Goal: Information Seeking & Learning: Compare options

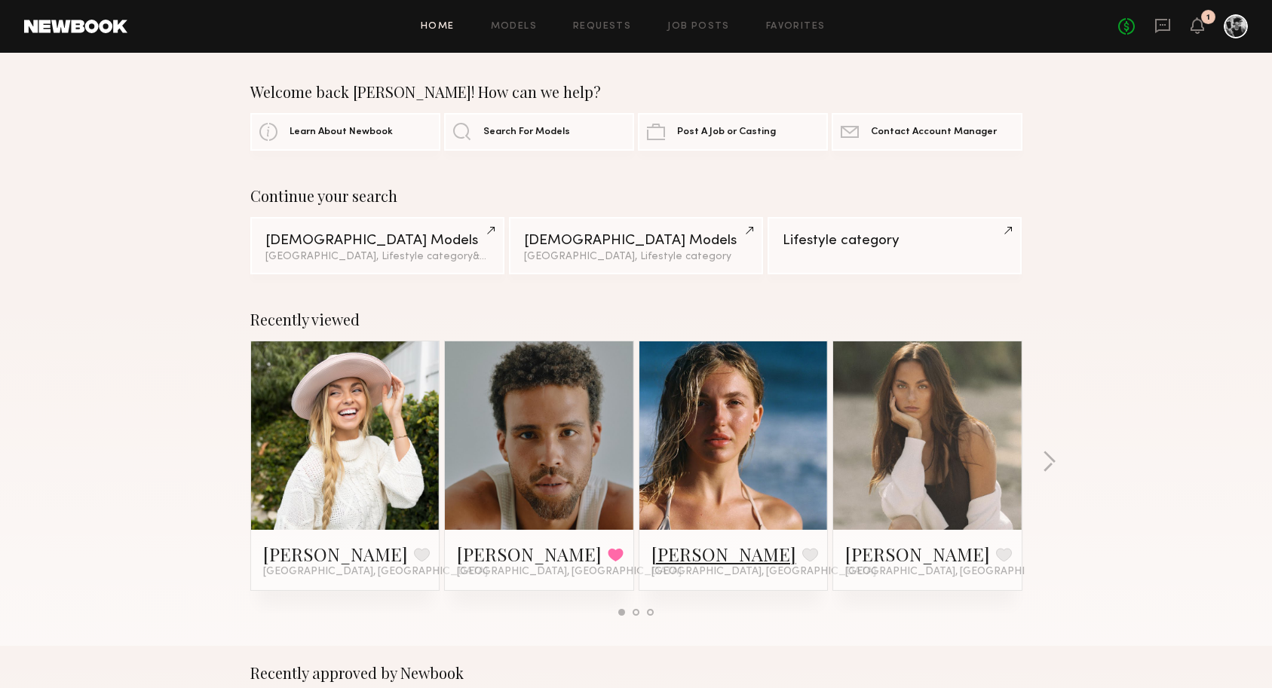
click at [685, 554] on link "[PERSON_NAME]" at bounding box center [724, 554] width 145 height 24
click at [1044, 468] on button "button" at bounding box center [1049, 463] width 14 height 25
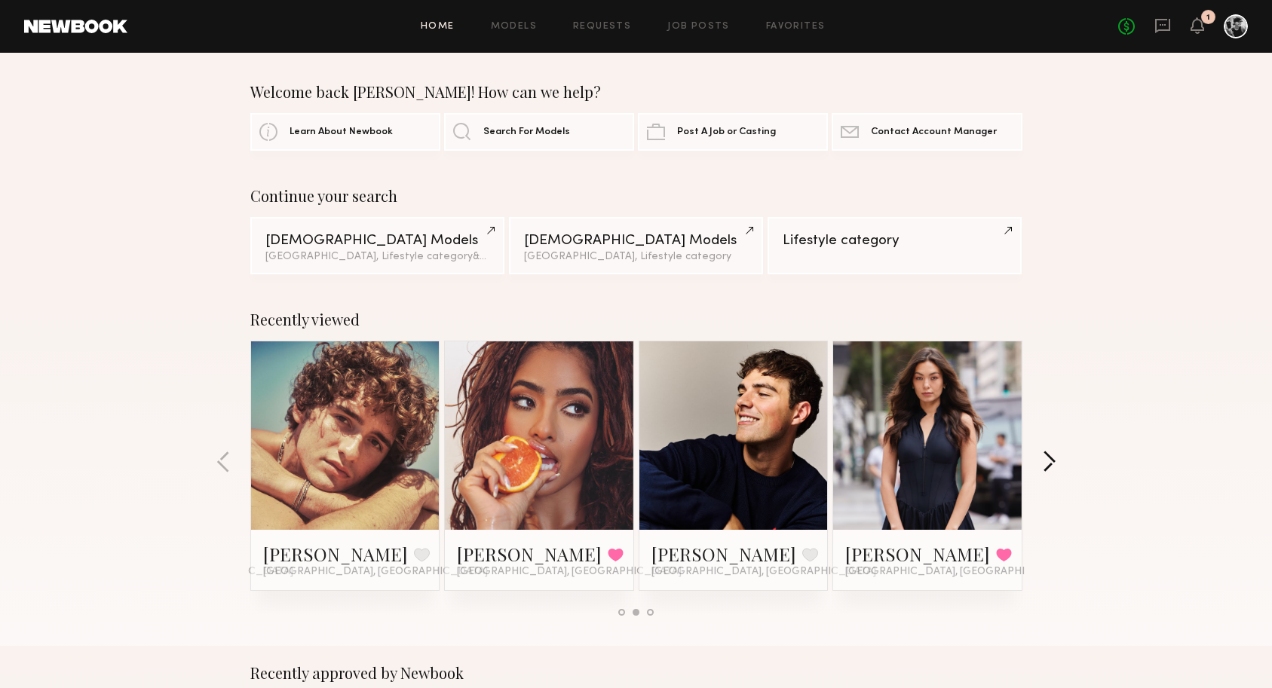
click at [1051, 462] on button "button" at bounding box center [1049, 463] width 14 height 25
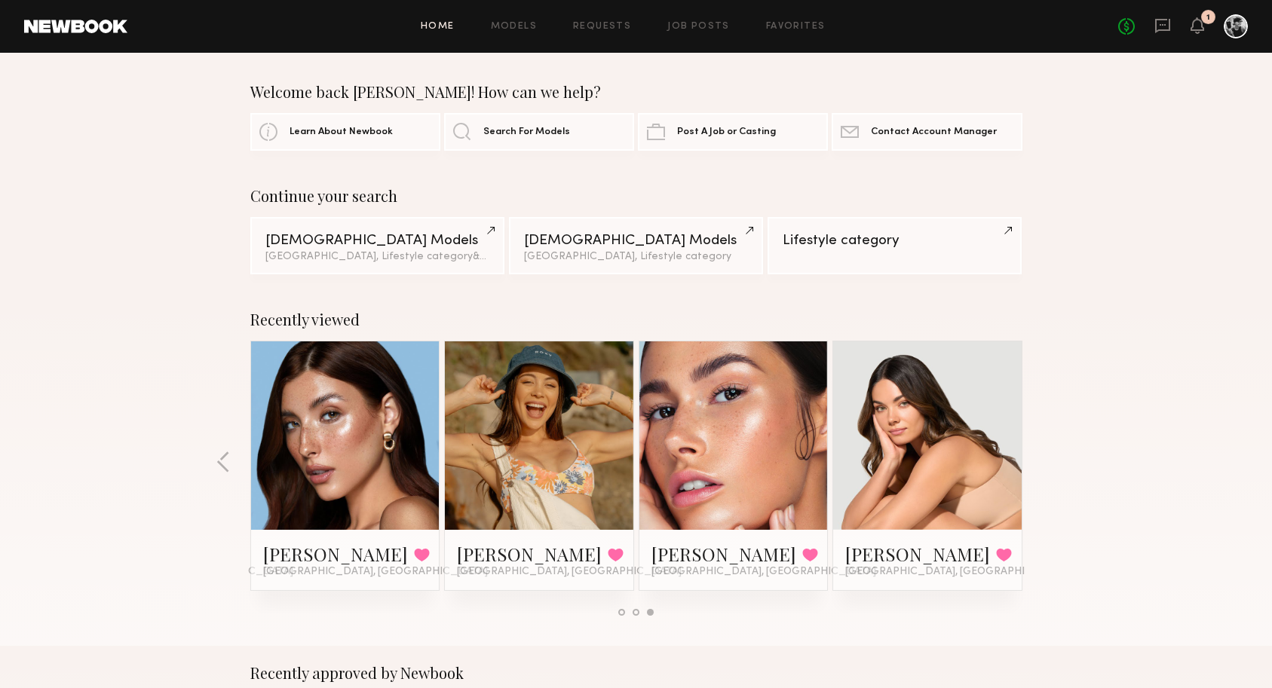
click at [1051, 462] on div "Recently viewed Brook S. Favorite Los Angeles, CA Trae G. Favorited Los Angeles…" at bounding box center [636, 470] width 1272 height 354
click at [384, 244] on div "Female Models" at bounding box center [377, 240] width 224 height 14
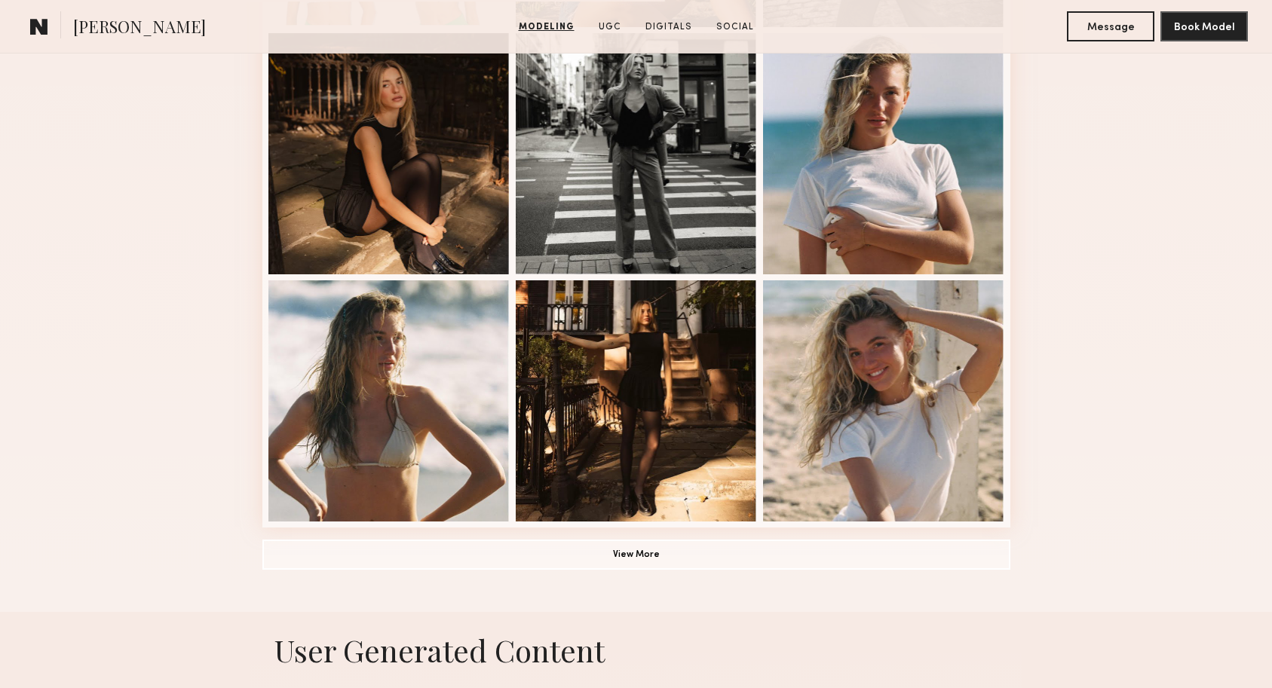
scroll to position [1145, 0]
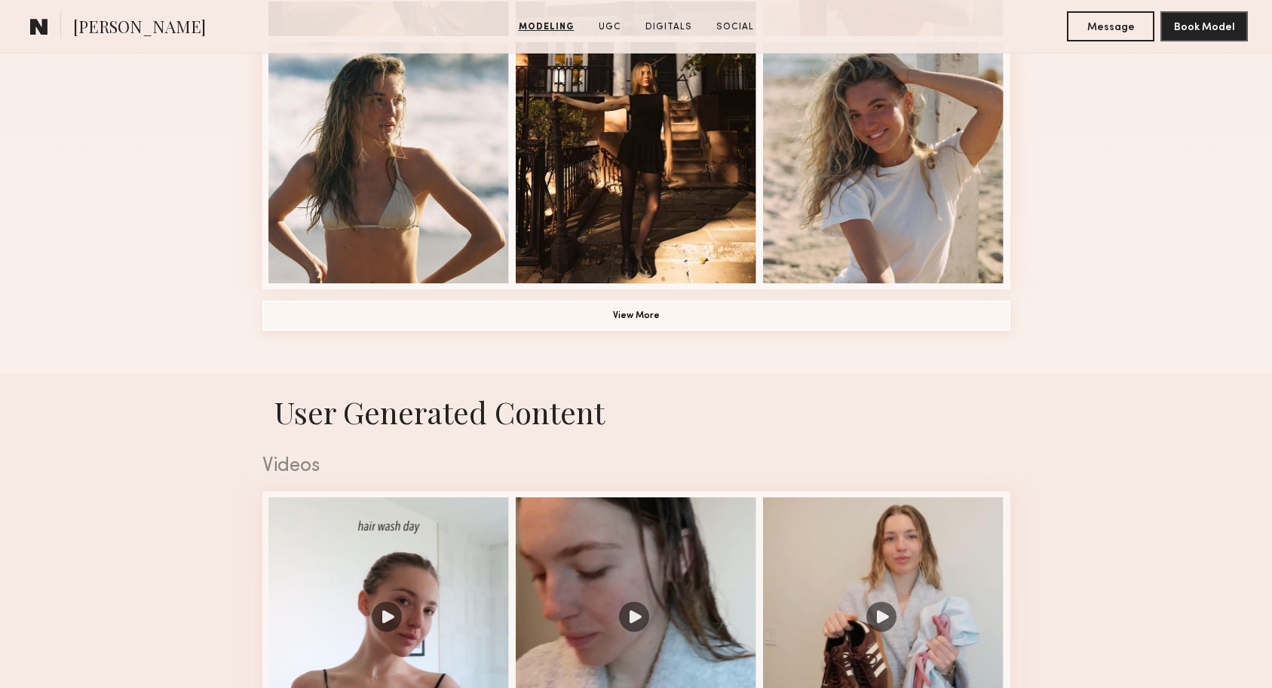
click at [647, 314] on button "View More" at bounding box center [636, 316] width 748 height 30
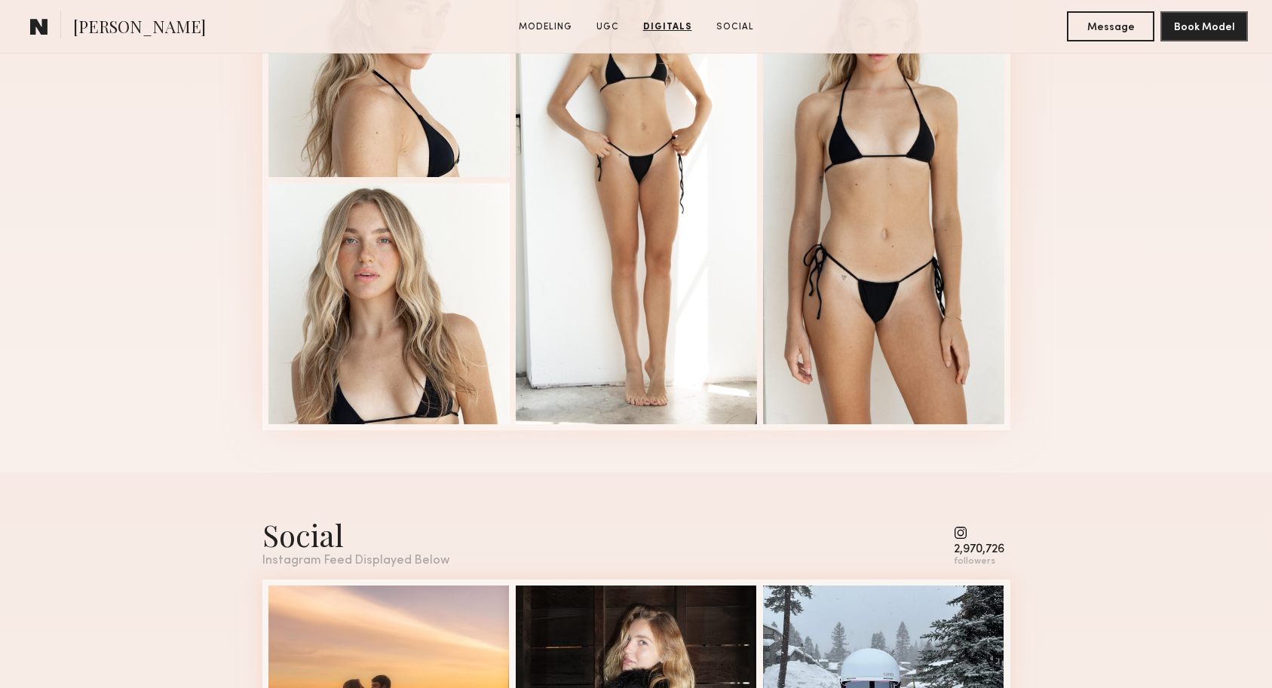
scroll to position [2567, 0]
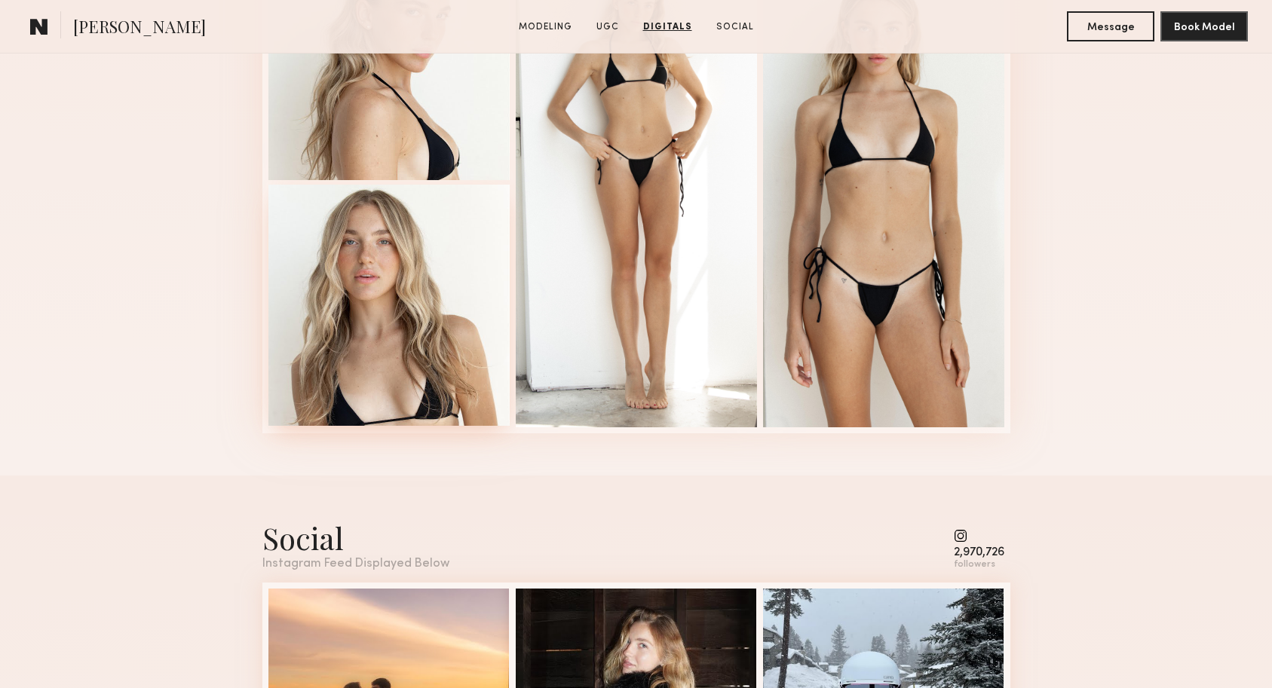
click at [357, 292] on div at bounding box center [388, 305] width 241 height 241
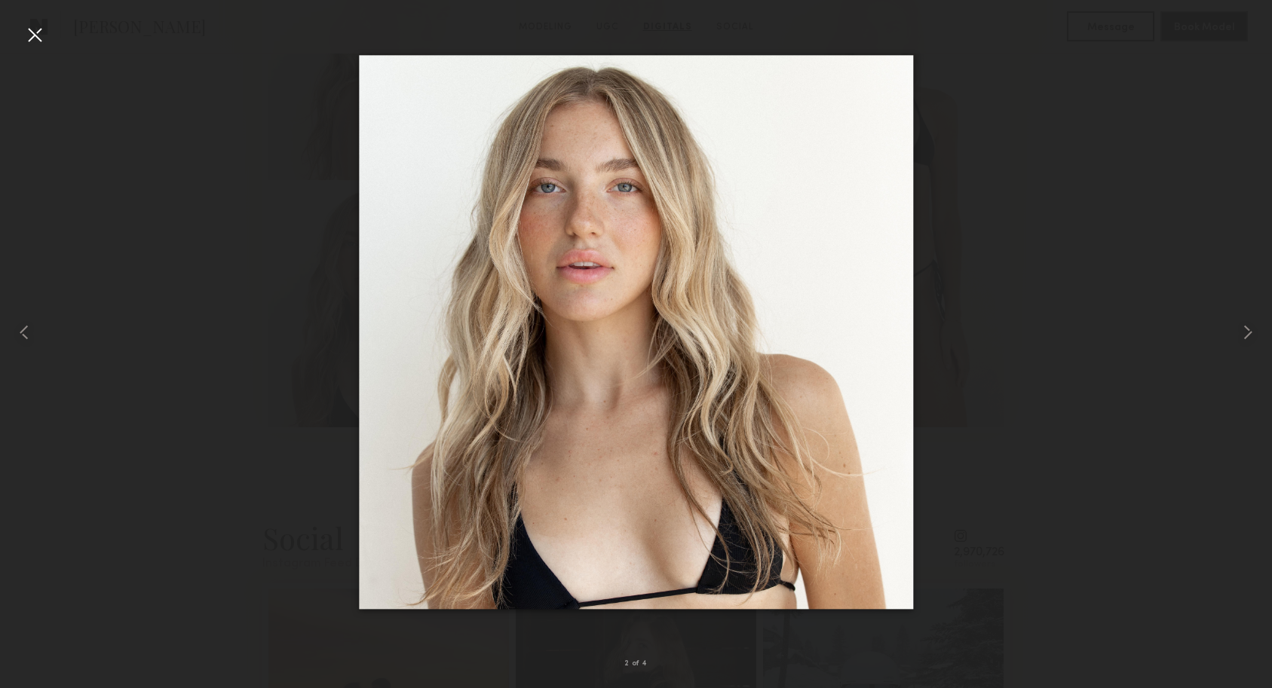
click at [29, 32] on div at bounding box center [35, 35] width 24 height 24
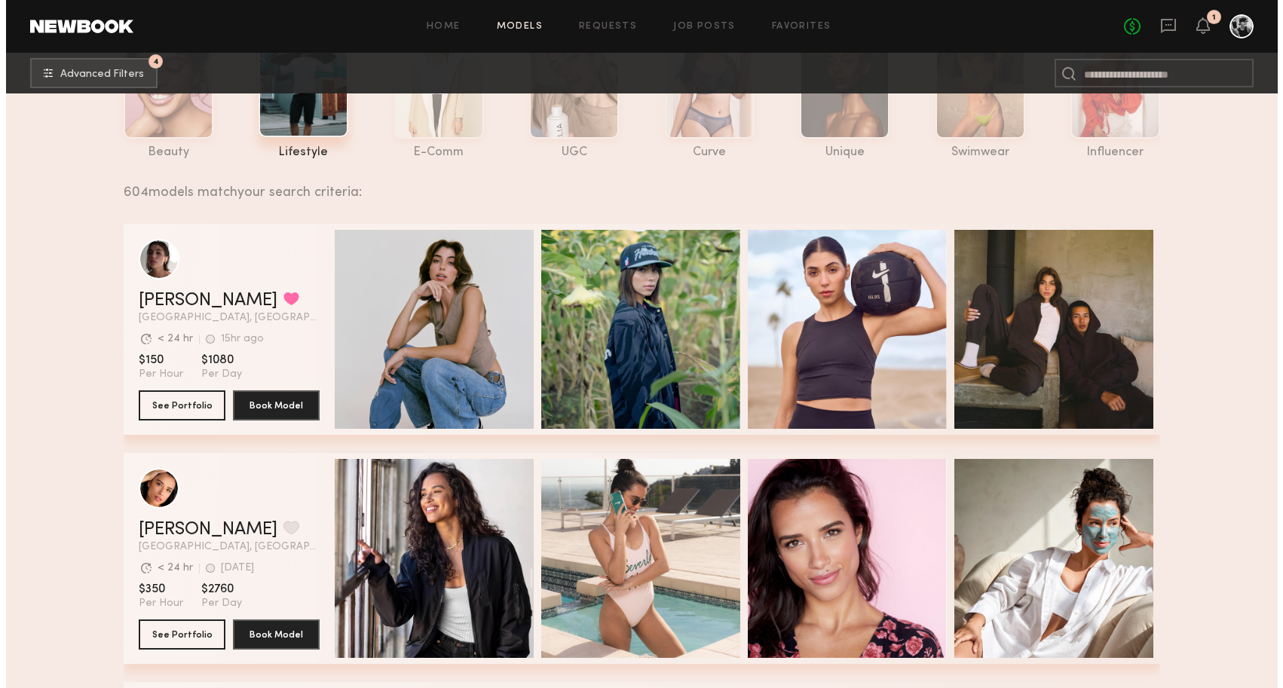
scroll to position [388, 0]
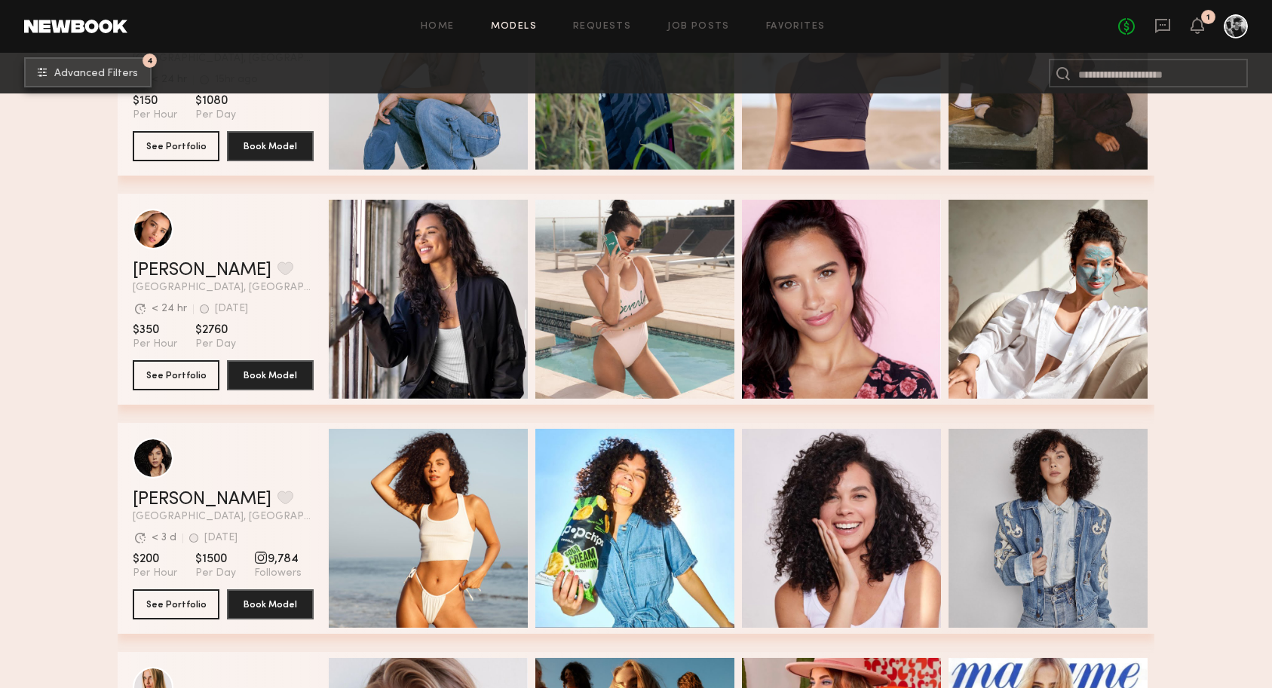
click at [69, 72] on span "Advanced Filters" at bounding box center [96, 74] width 84 height 11
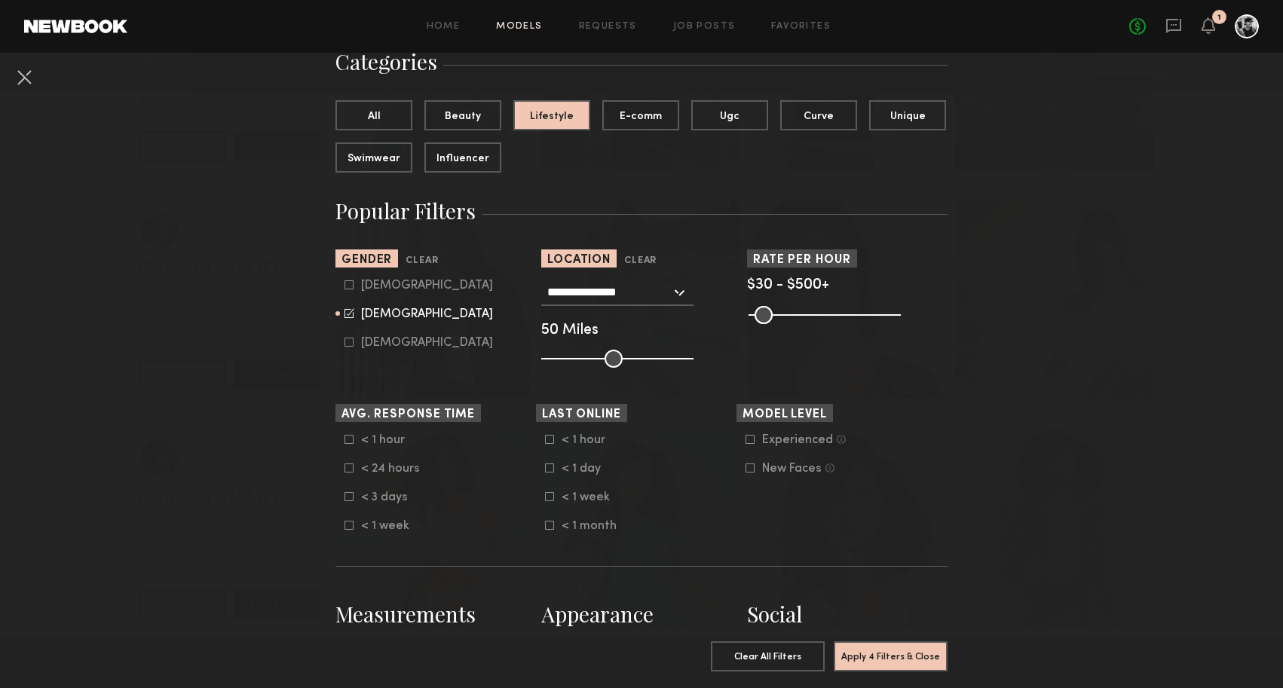
scroll to position [382, 0]
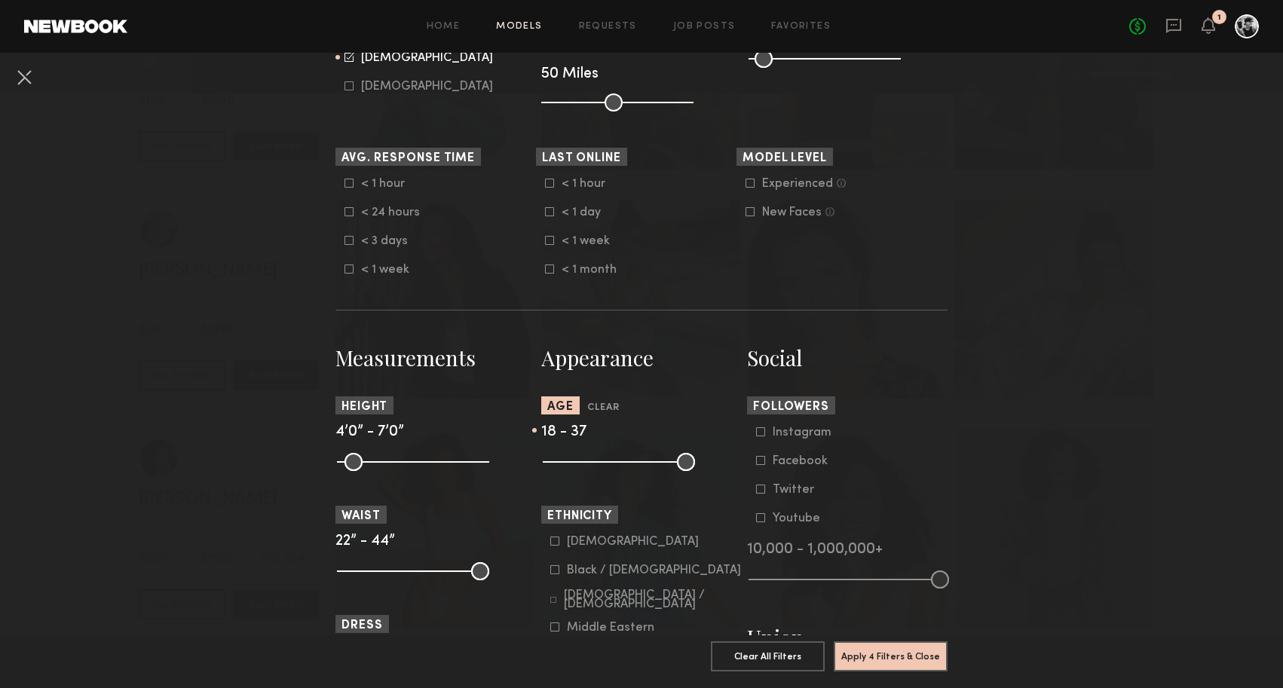
drag, startPoint x: 570, startPoint y: 464, endPoint x: 527, endPoint y: 468, distance: 43.1
type input "**"
drag, startPoint x: 624, startPoint y: 465, endPoint x: 584, endPoint y: 465, distance: 40.0
type input "**"
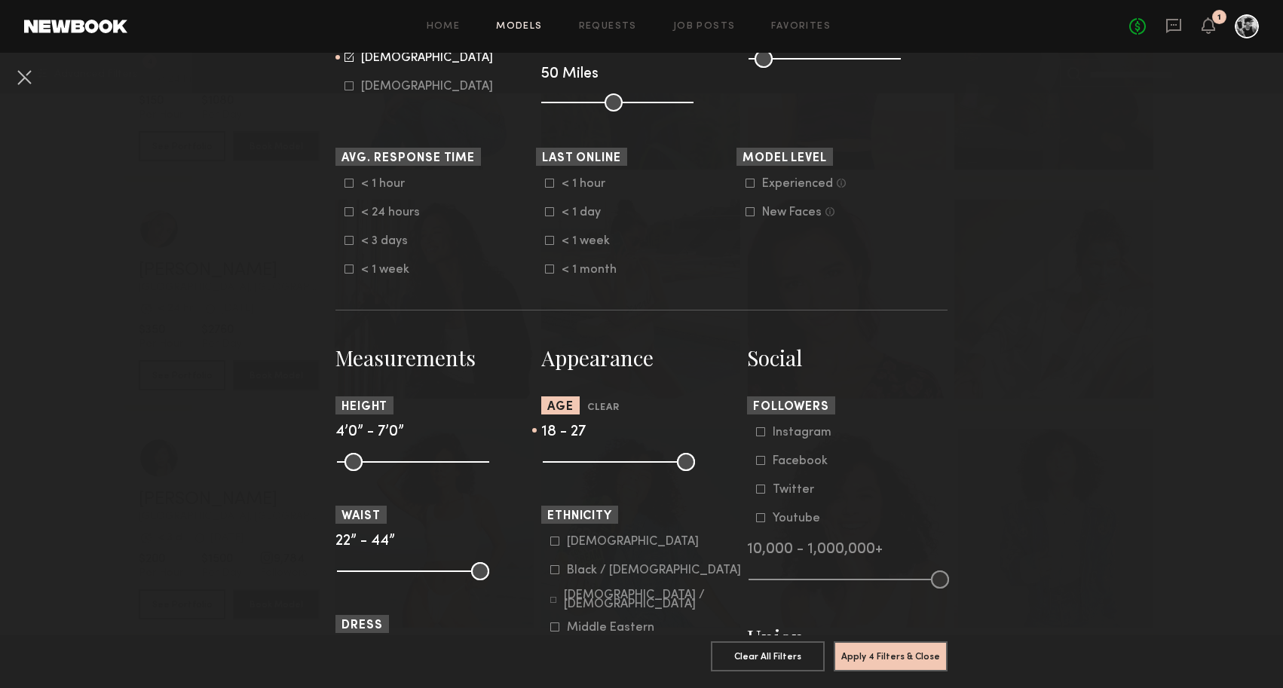
click at [584, 465] on input "range" at bounding box center [619, 462] width 152 height 18
click at [869, 642] on button "Apply 4 Filters & Close" at bounding box center [891, 656] width 114 height 30
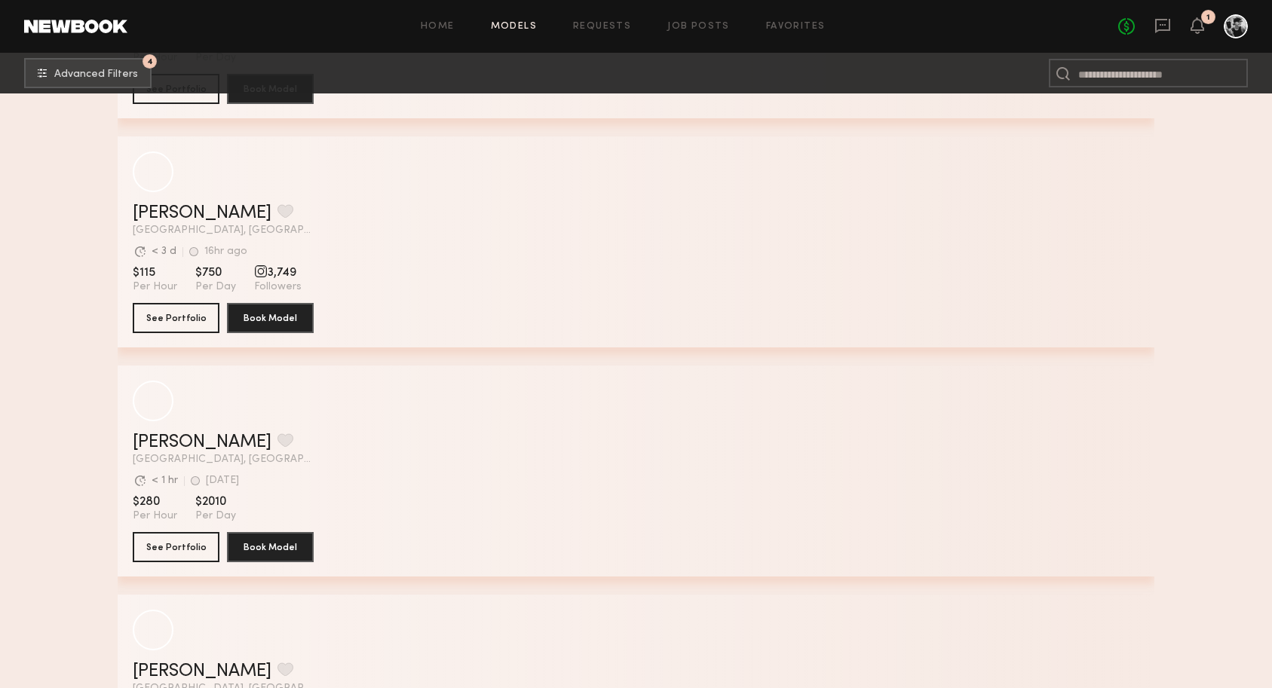
scroll to position [3715, 0]
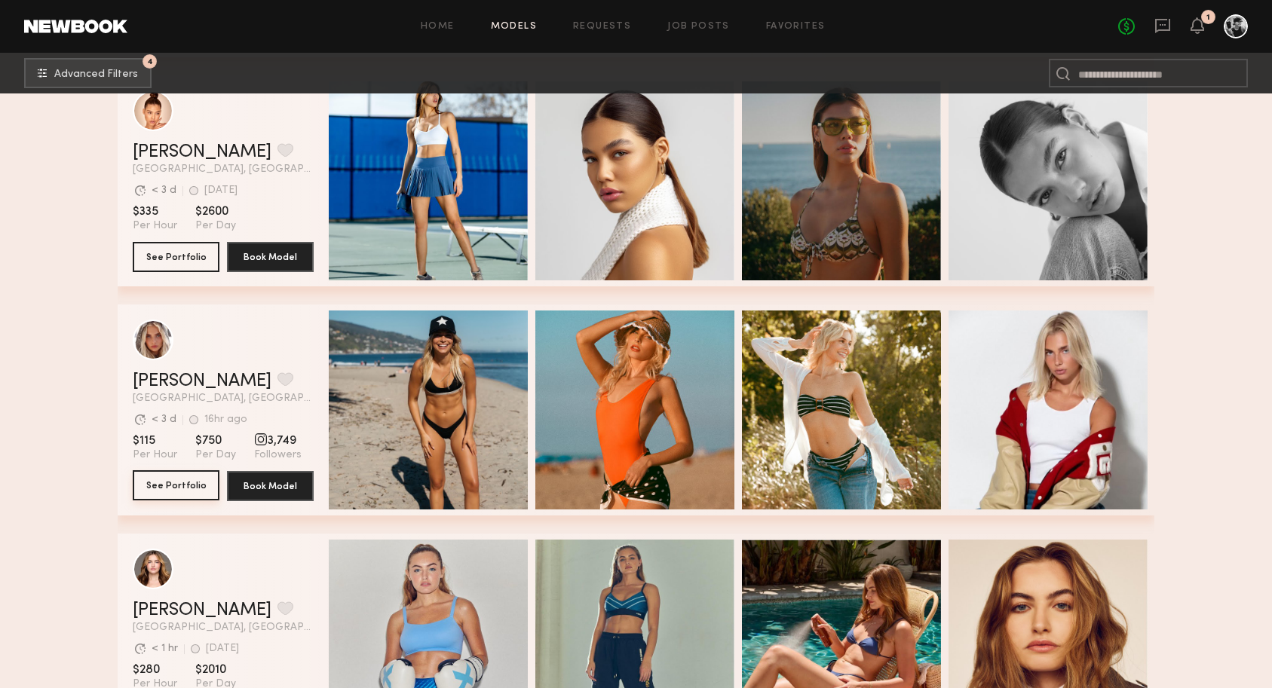
click at [162, 480] on button "See Portfolio" at bounding box center [176, 486] width 87 height 30
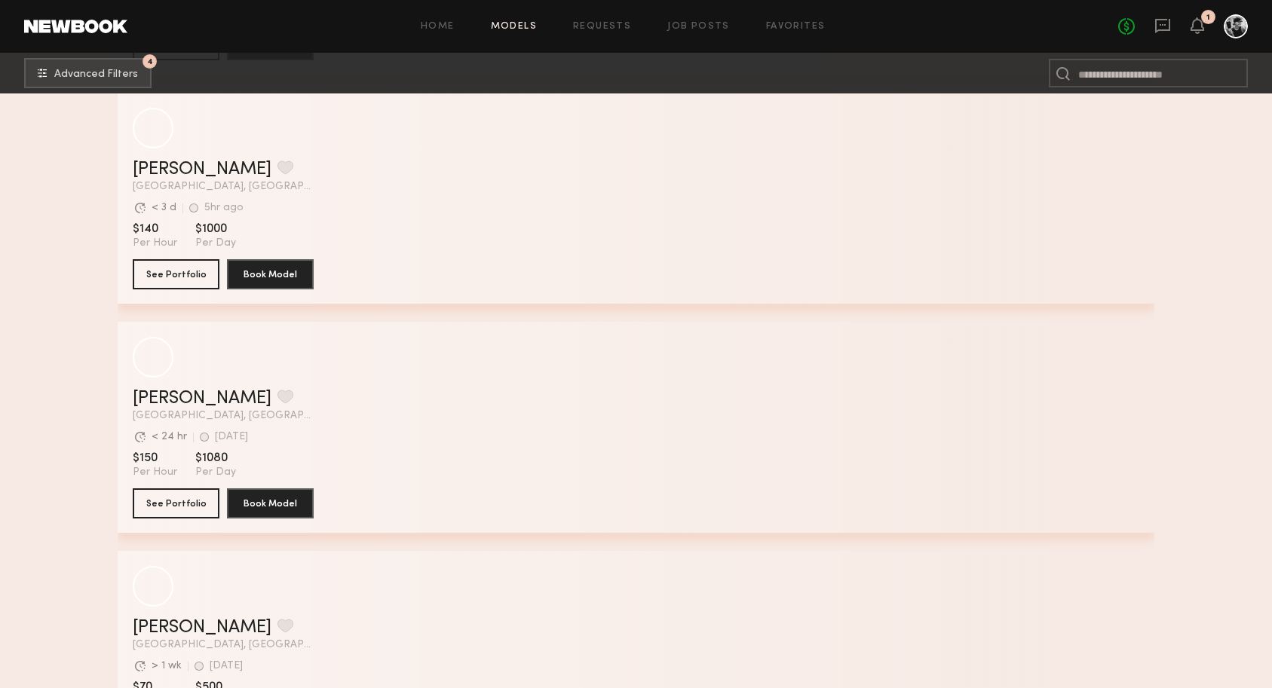
scroll to position [9705, 0]
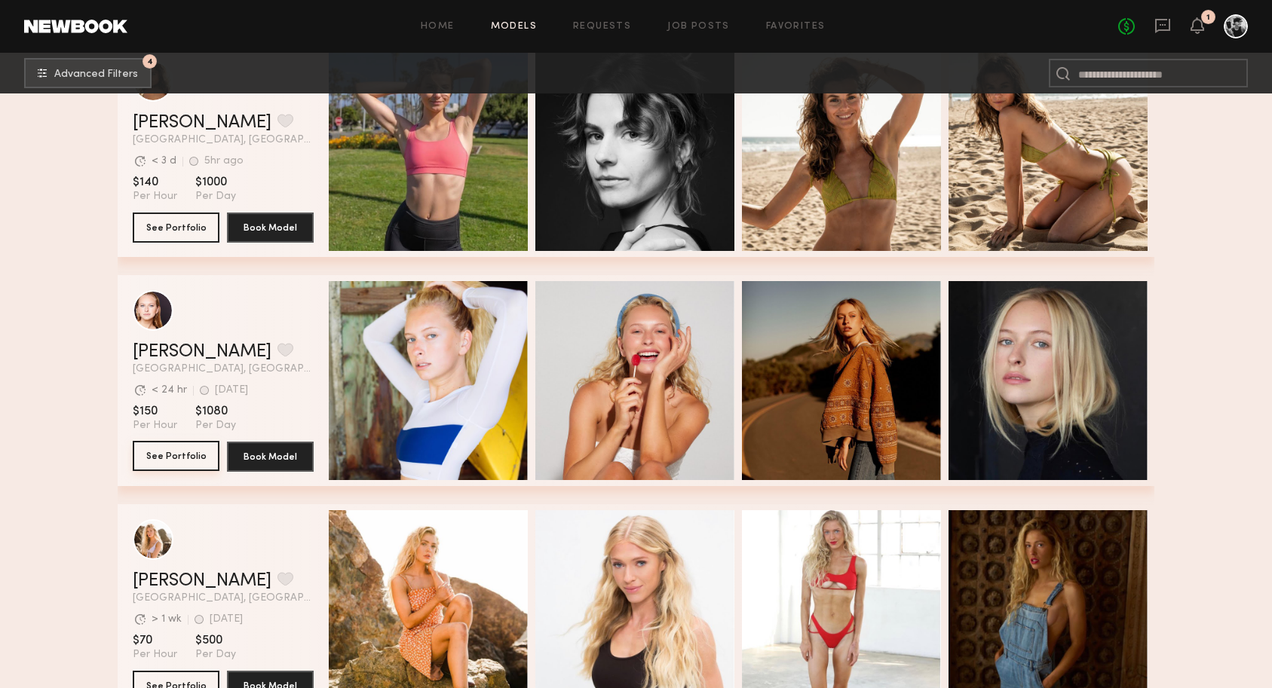
click at [178, 454] on button "See Portfolio" at bounding box center [176, 456] width 87 height 30
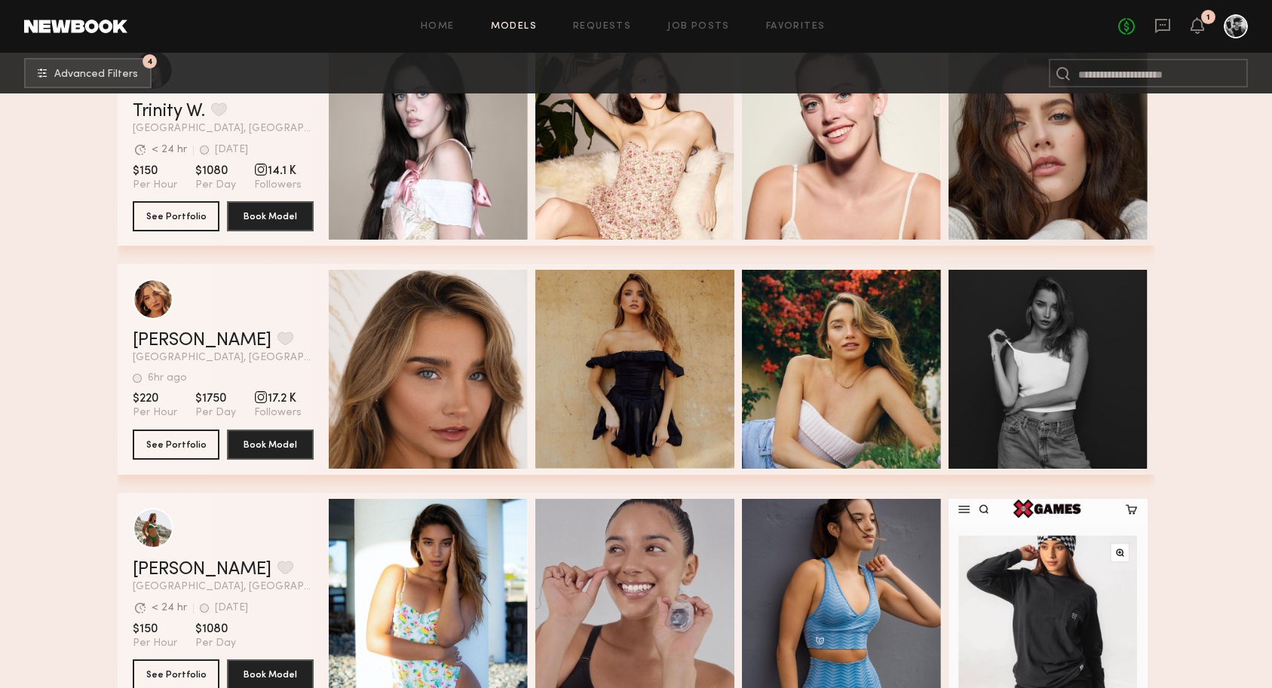
scroll to position [15159, 0]
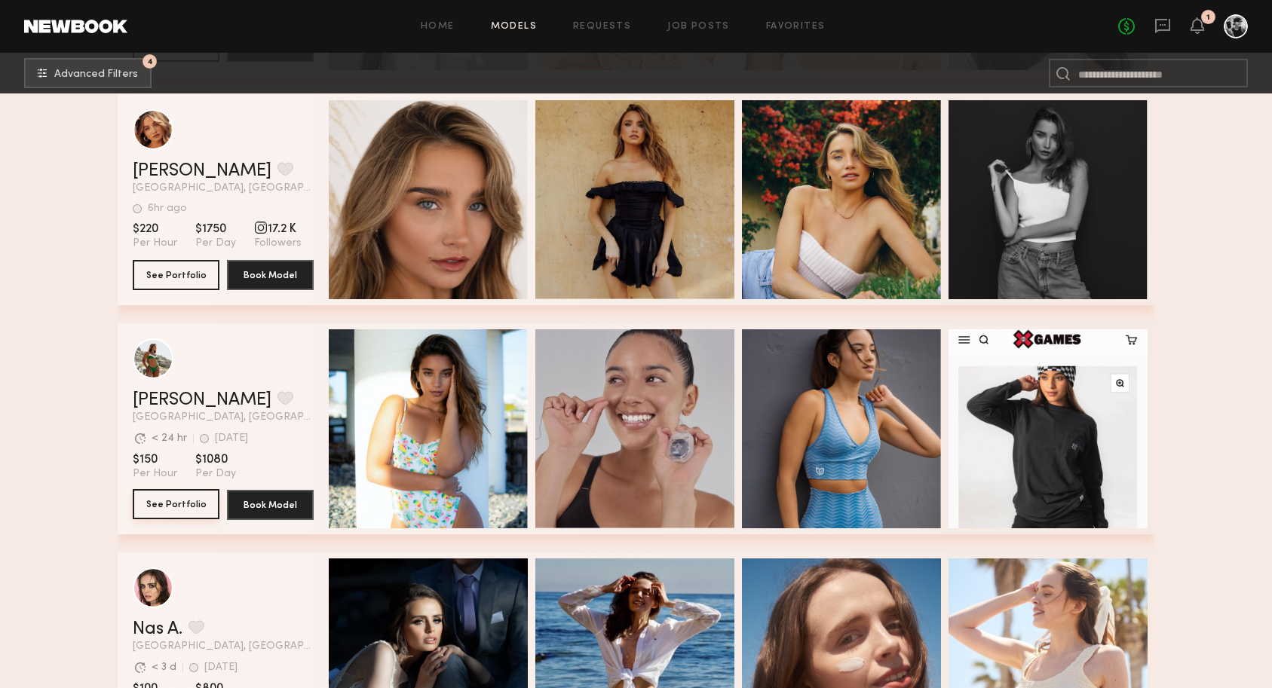
click at [171, 506] on button "See Portfolio" at bounding box center [176, 504] width 87 height 30
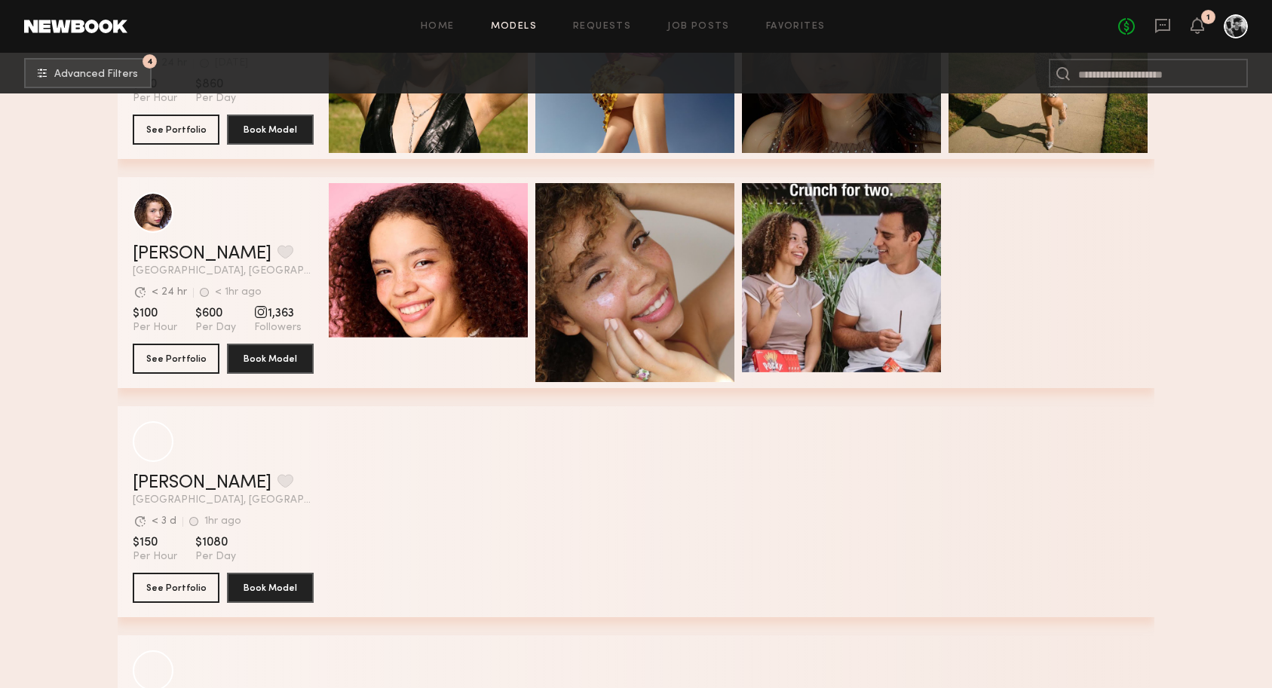
scroll to position [16684, 0]
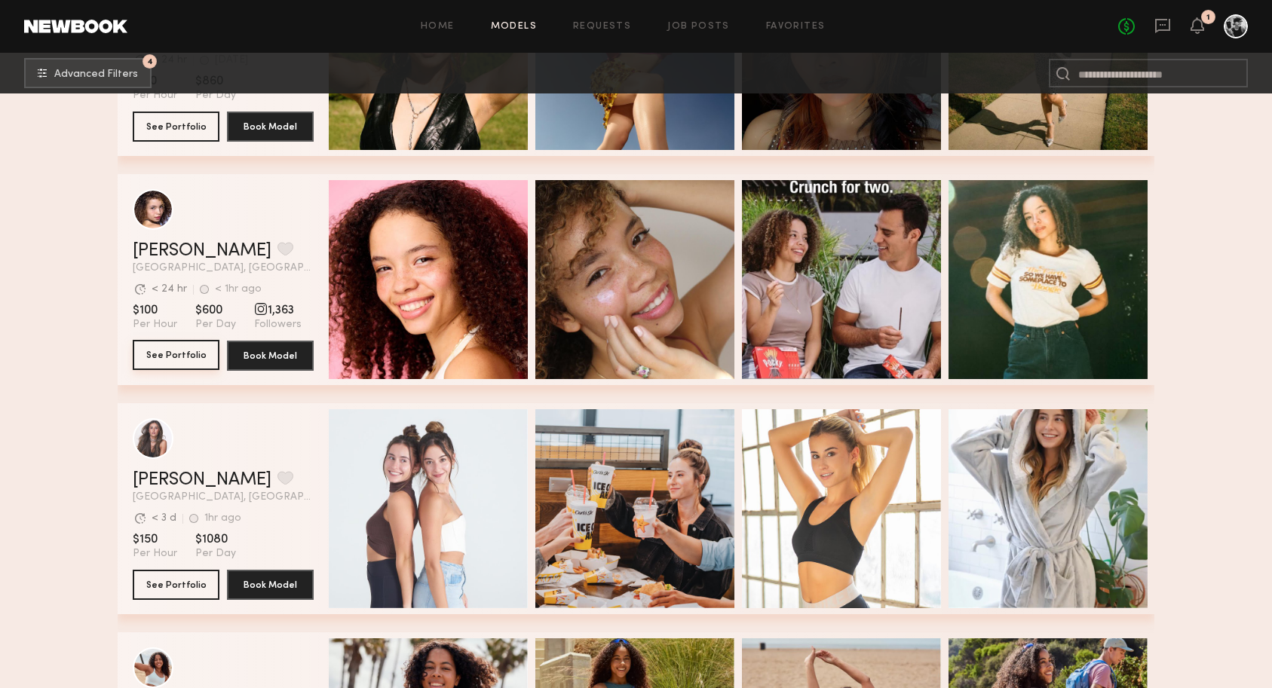
click at [180, 347] on button "See Portfolio" at bounding box center [176, 355] width 87 height 30
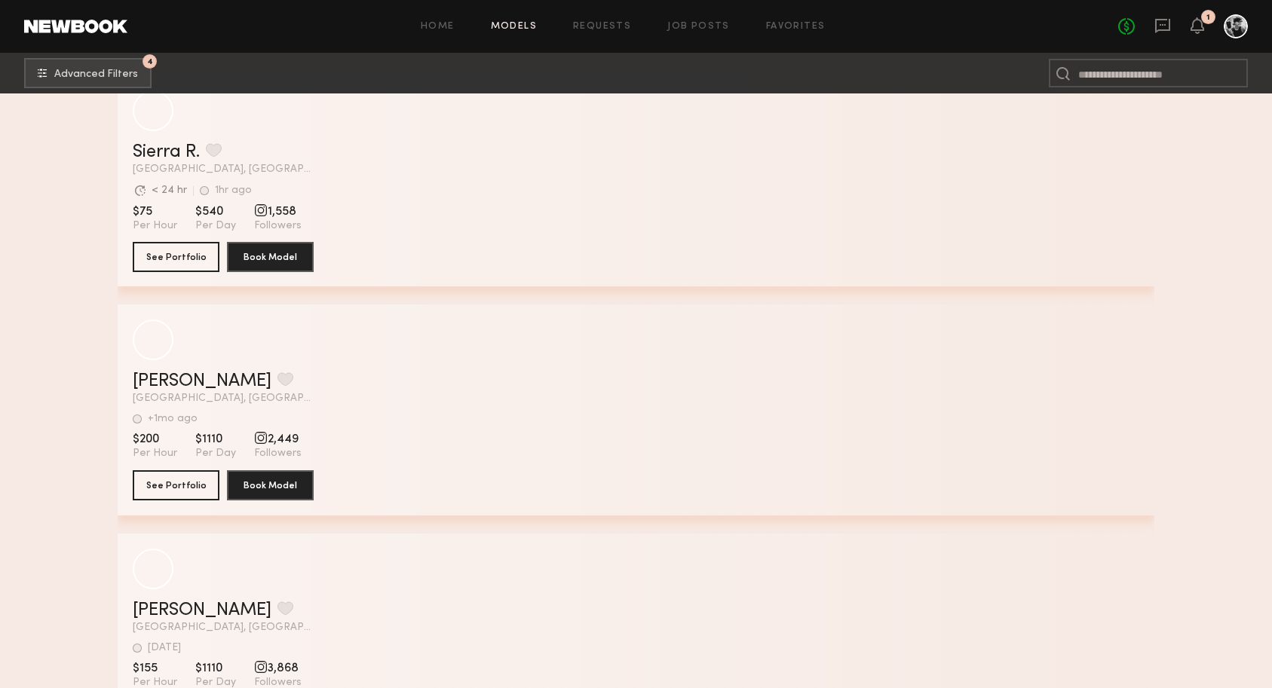
scroll to position [39891, 0]
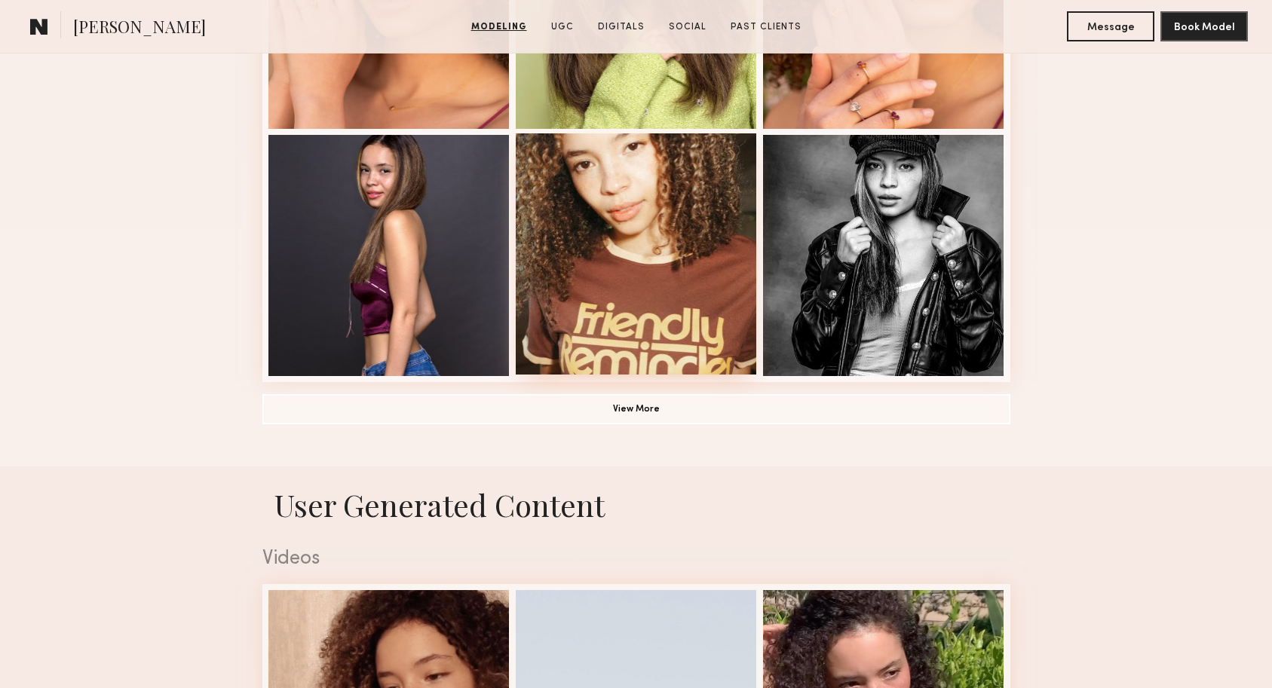
scroll to position [888, 0]
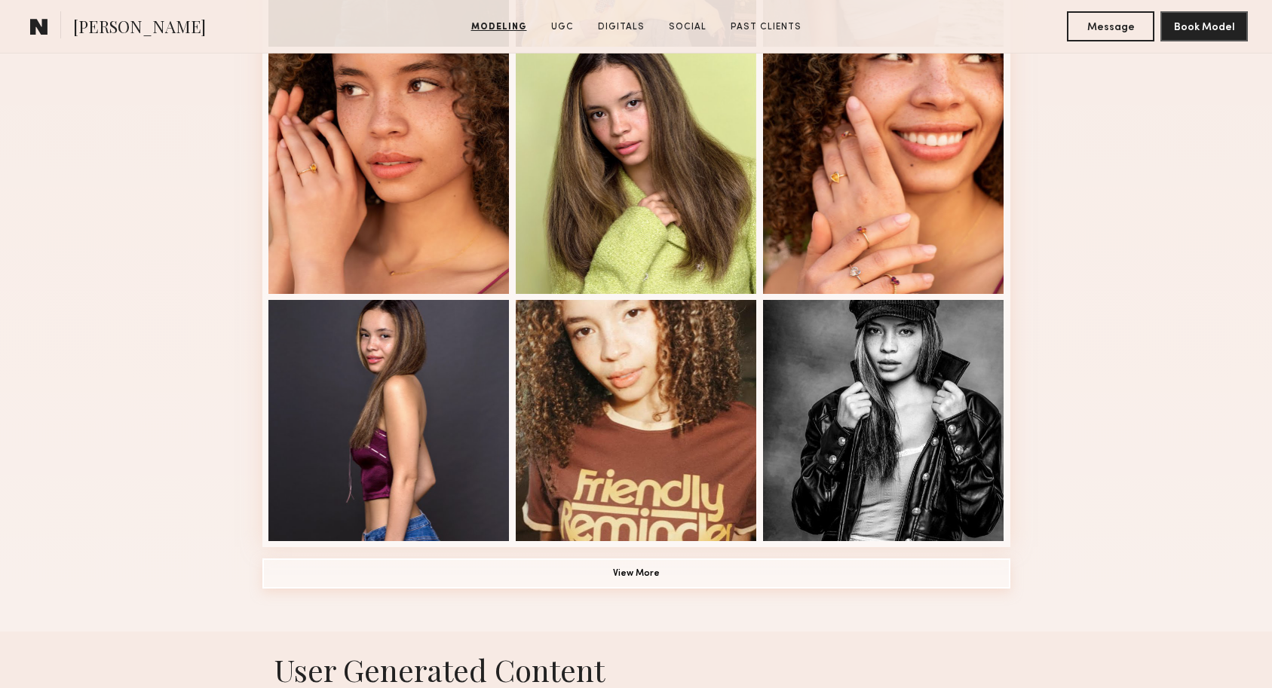
click at [695, 567] on button "View More" at bounding box center [636, 574] width 748 height 30
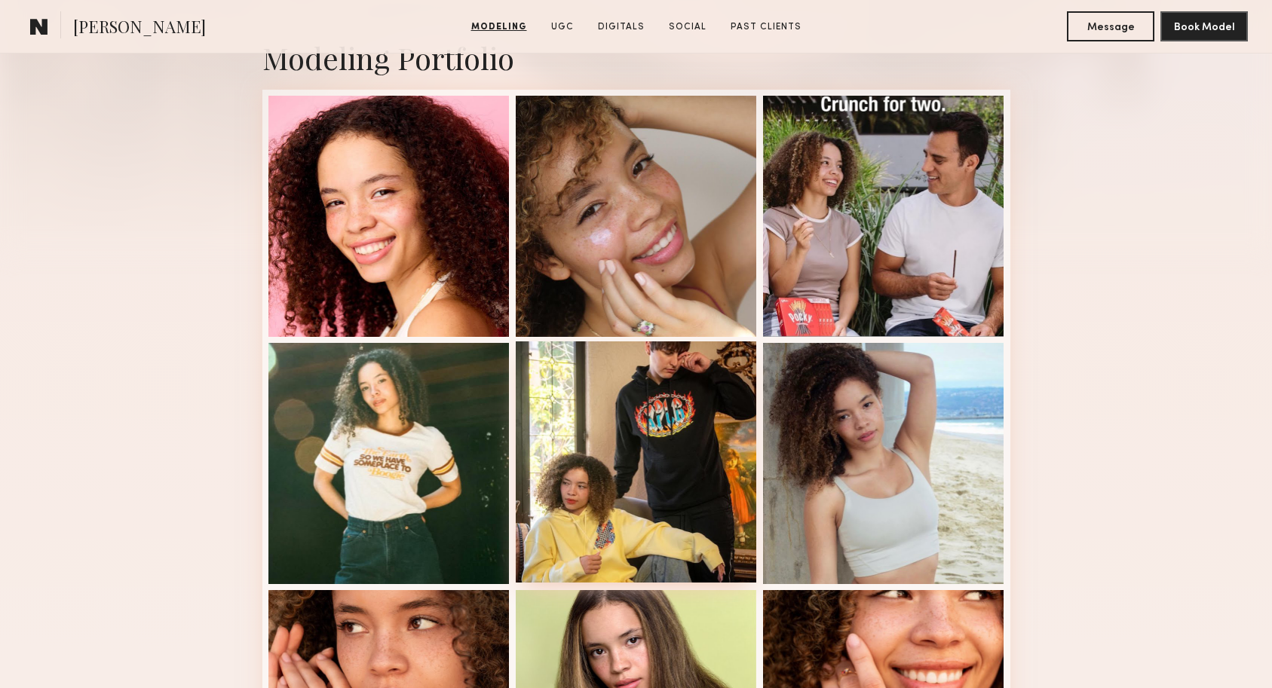
scroll to position [397, 0]
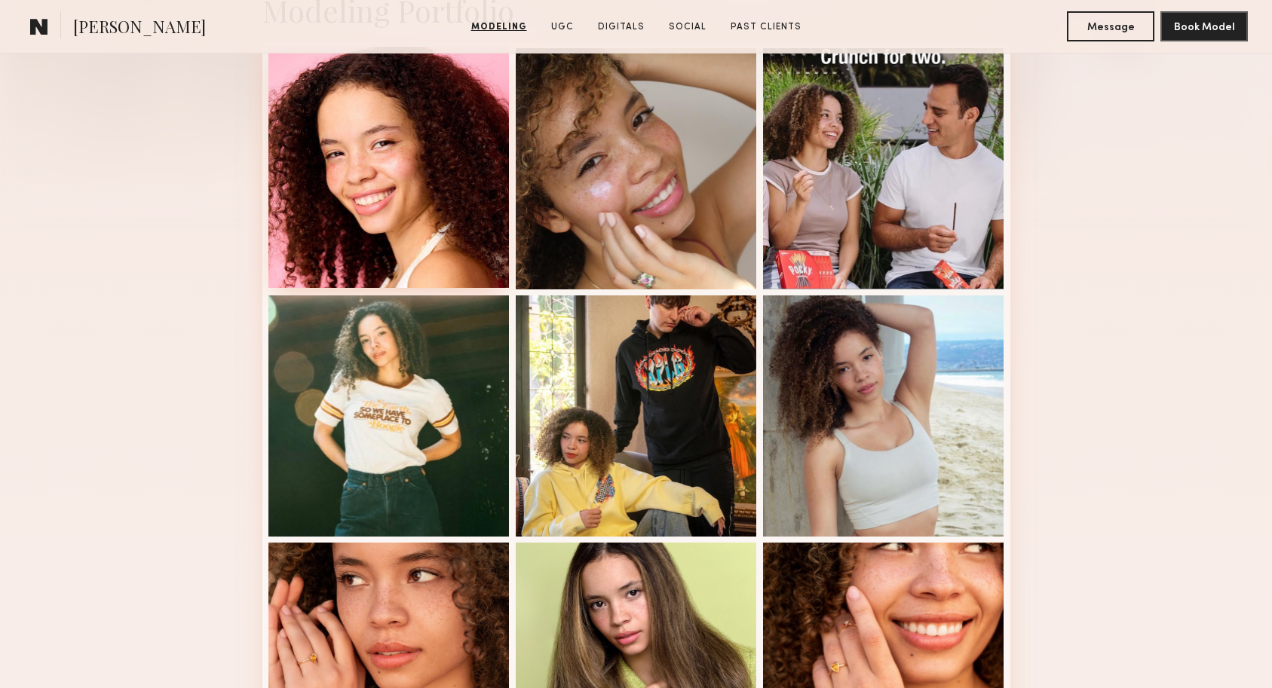
click at [458, 222] on div at bounding box center [388, 167] width 241 height 241
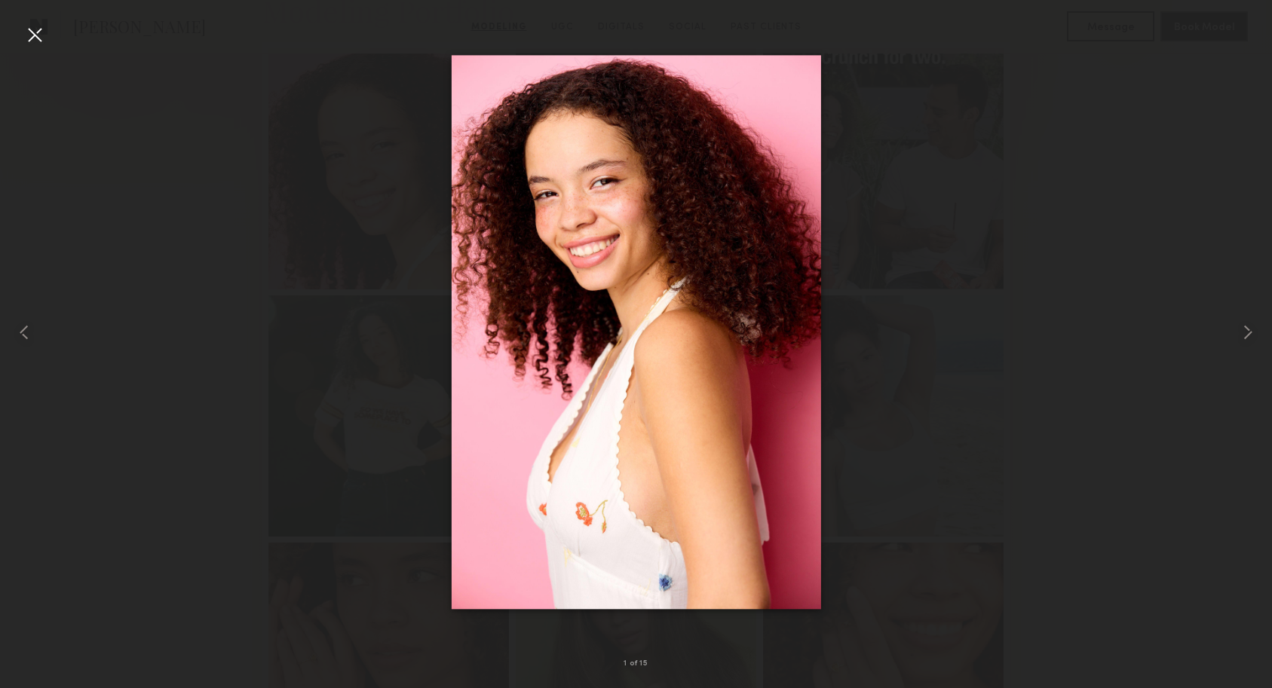
click at [23, 32] on div at bounding box center [35, 35] width 24 height 24
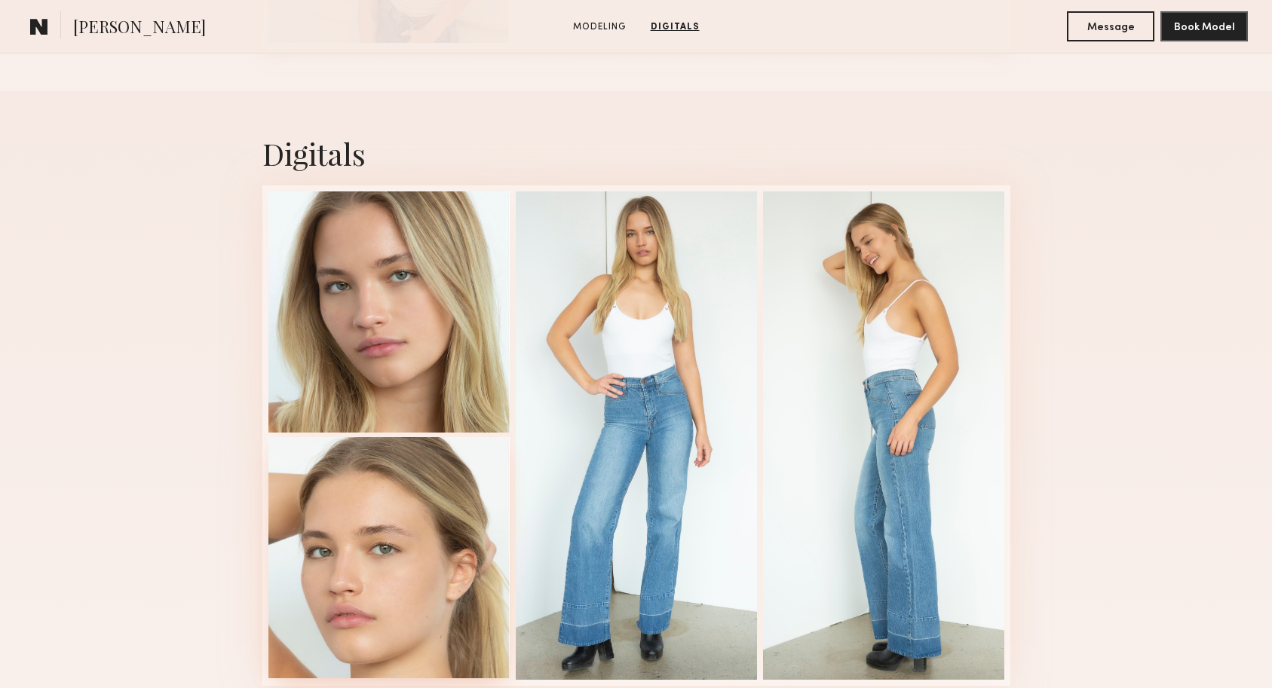
scroll to position [1159, 0]
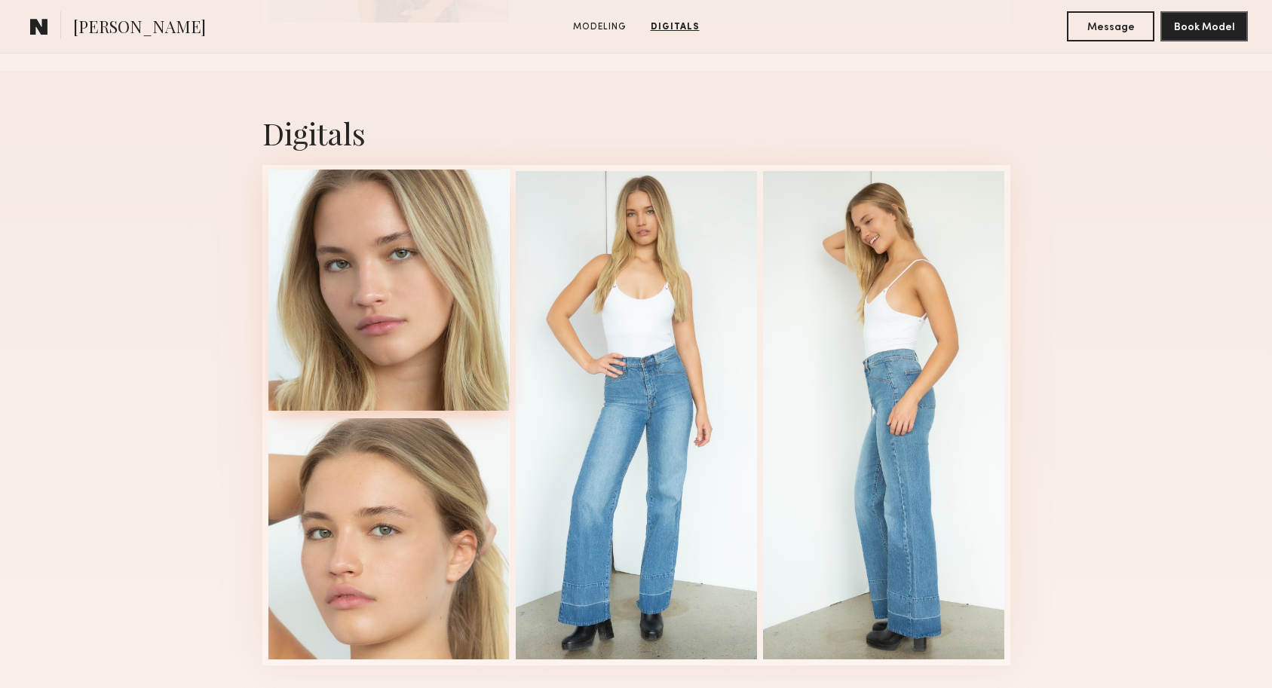
click at [416, 324] on div at bounding box center [388, 290] width 241 height 241
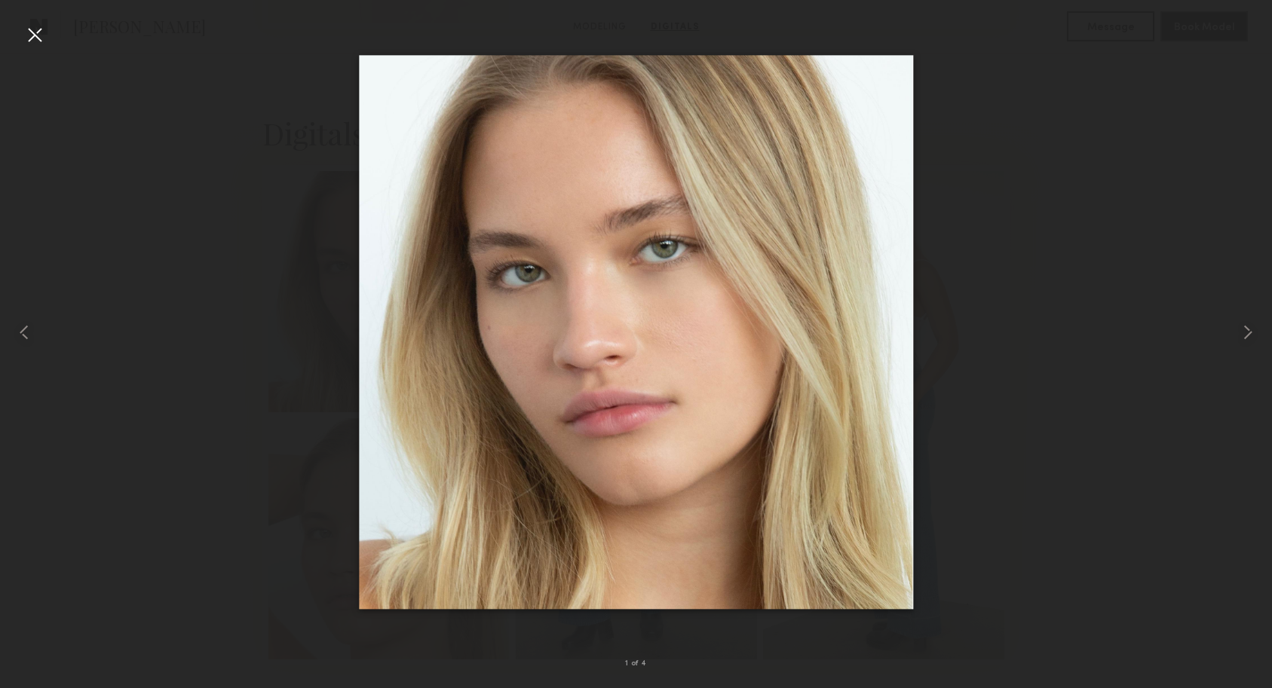
click at [26, 31] on div at bounding box center [35, 35] width 24 height 24
